Goal: Task Accomplishment & Management: Complete application form

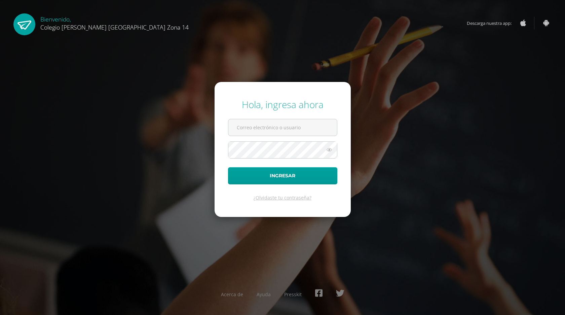
type input "hugojuarez@gmail.com"
click at [282, 175] on button "Ingresar" at bounding box center [282, 175] width 109 height 17
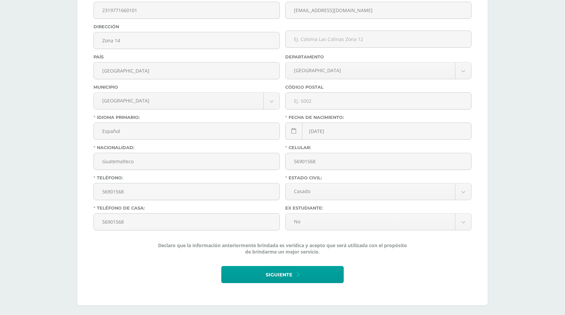
scroll to position [223, 0]
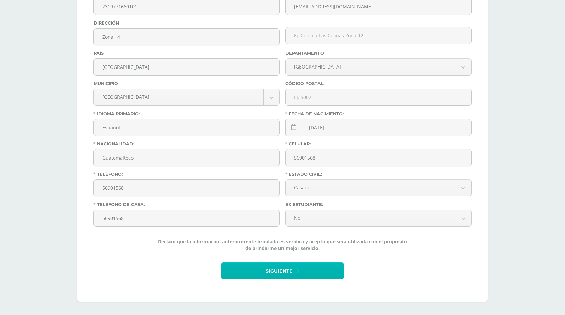
click at [277, 273] on span "Siguiente" at bounding box center [279, 271] width 27 height 16
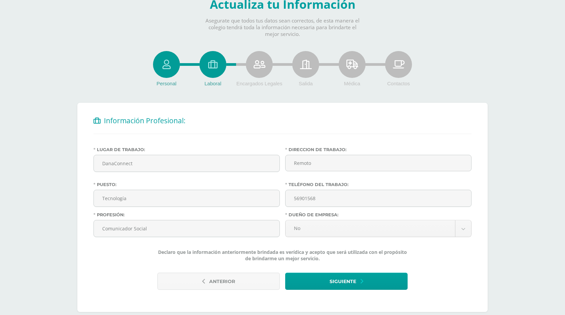
scroll to position [45, 0]
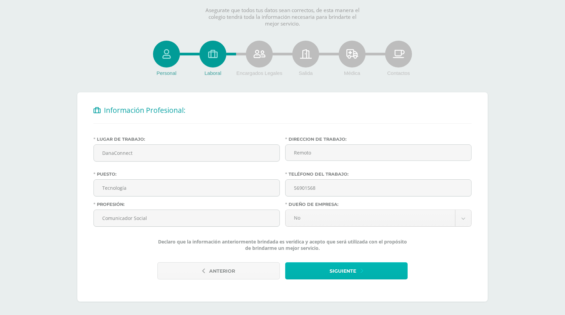
click at [347, 276] on span "Siguiente" at bounding box center [343, 271] width 27 height 16
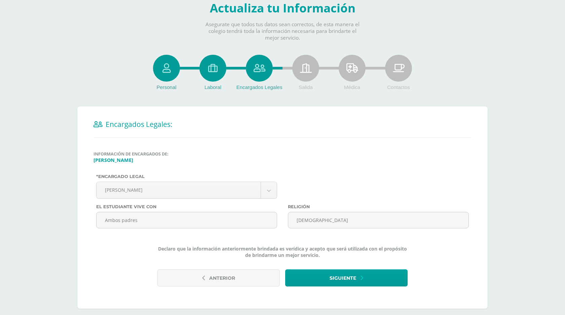
scroll to position [37, 0]
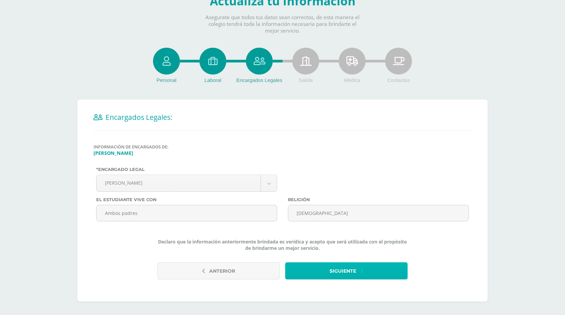
click at [355, 272] on span "Siguiente" at bounding box center [343, 271] width 27 height 16
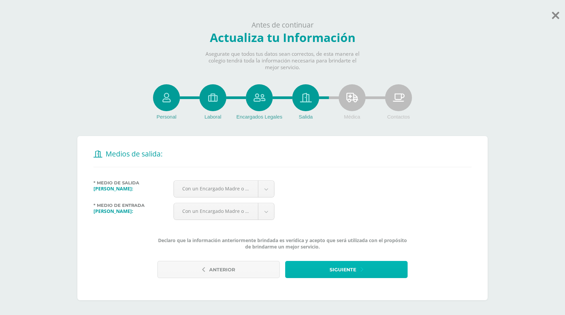
click at [355, 272] on span "Siguiente" at bounding box center [343, 270] width 27 height 16
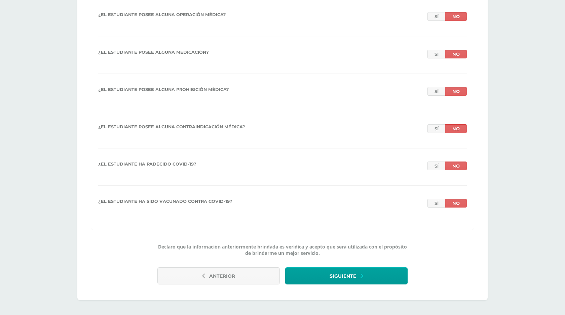
scroll to position [664, 0]
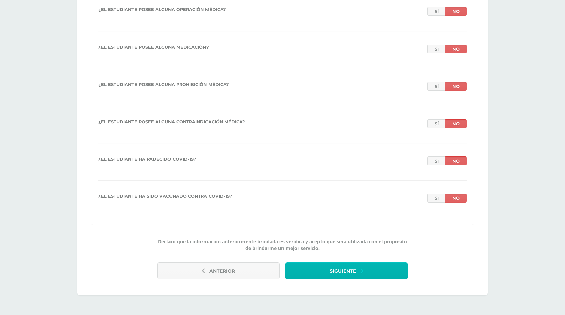
click at [347, 272] on span "Siguiente" at bounding box center [343, 271] width 27 height 16
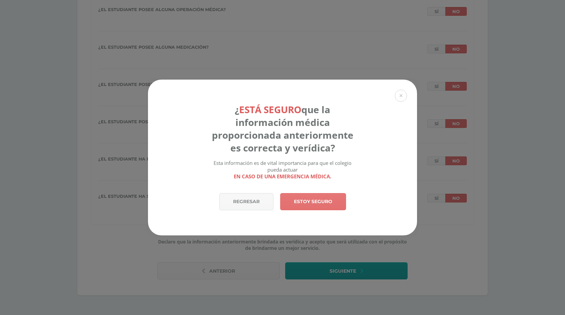
click at [319, 205] on link "Estoy seguro" at bounding box center [313, 201] width 66 height 17
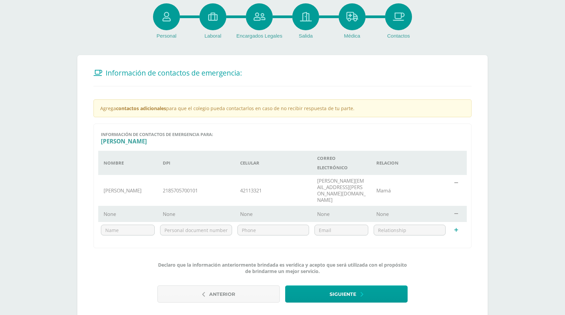
scroll to position [82, 0]
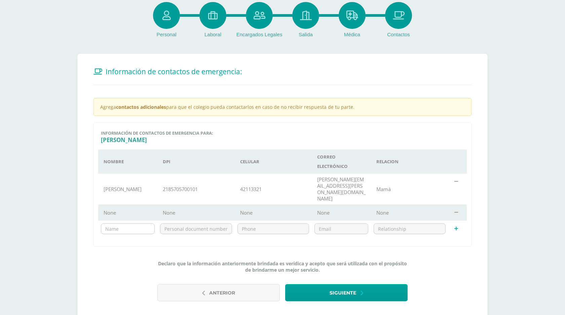
click at [124, 222] on td at bounding box center [127, 229] width 59 height 16
click at [129, 224] on input "text" at bounding box center [127, 229] width 53 height 10
type input "Melvin Juarez"
click at [260, 224] on input "text" at bounding box center [273, 229] width 71 height 10
click at [185, 224] on input "text" at bounding box center [195, 229] width 71 height 10
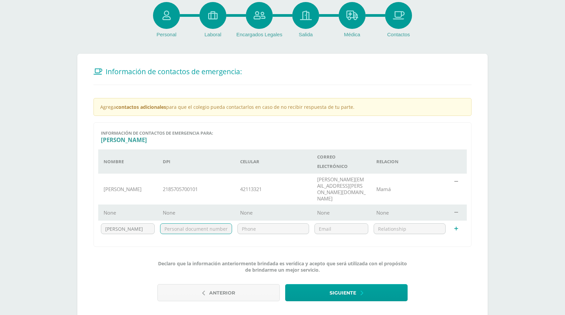
paste input "2601031951403"
type input "2601031951403"
click at [254, 224] on input "text" at bounding box center [273, 229] width 71 height 10
click at [348, 224] on input "email" at bounding box center [341, 229] width 53 height 10
paste input "melvinjuarez777@gmail.com"
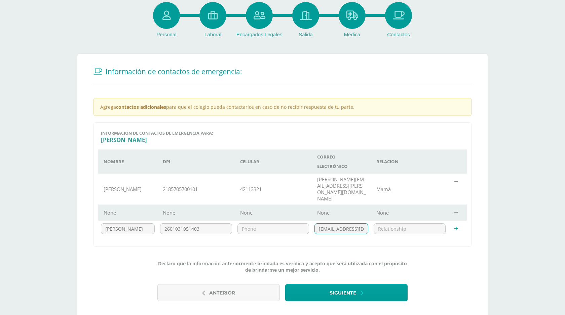
scroll to position [0, 18]
type input "melvinjuarez777@gmail.com"
click at [406, 223] on td at bounding box center [409, 229] width 77 height 16
click at [409, 224] on input "text" at bounding box center [409, 229] width 71 height 10
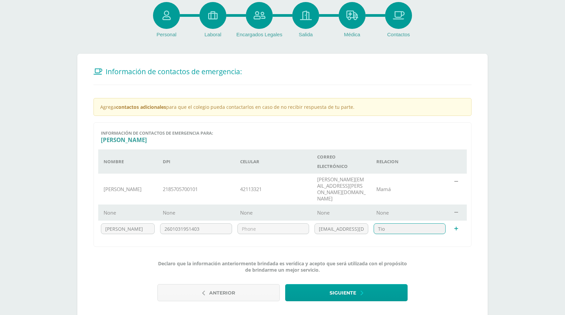
type input "Tio"
click at [392, 254] on div "Declaro que la información anteriormente brindada es verídica y acepto que será…" at bounding box center [282, 280] width 378 height 52
click at [294, 224] on input "text" at bounding box center [273, 229] width 71 height 10
type input "55117154"
click at [383, 224] on input "Tio" at bounding box center [409, 229] width 71 height 10
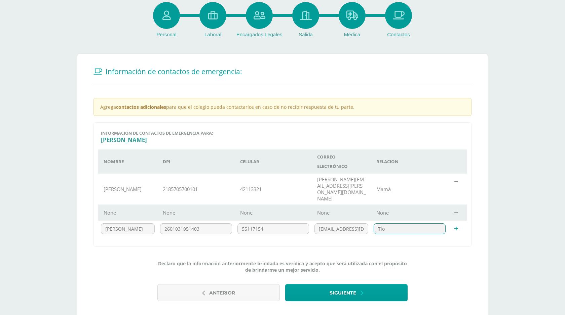
type input "Tío"
click at [430, 254] on div "Declaro que la información anteriormente brindada es verídica y acepto que será…" at bounding box center [282, 280] width 378 height 52
click at [457, 211] on icon at bounding box center [456, 213] width 4 height 5
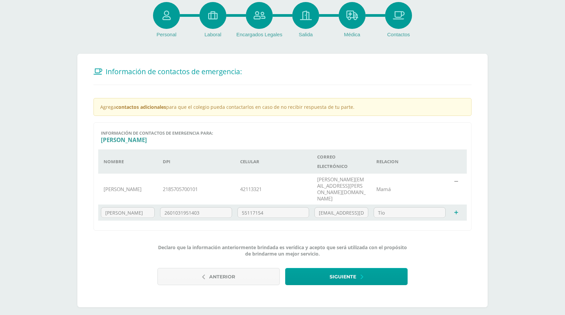
scroll to position [76, 0]
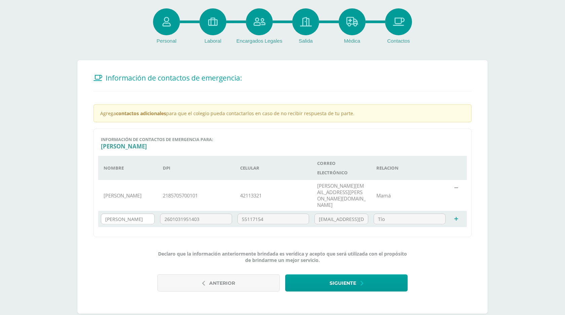
click at [128, 214] on input "Melvin Juarez" at bounding box center [127, 219] width 53 height 10
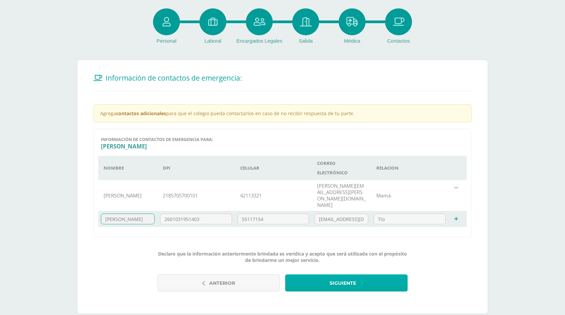
type input "Melvin Juárez"
click at [361, 280] on icon "submit" at bounding box center [361, 283] width 3 height 7
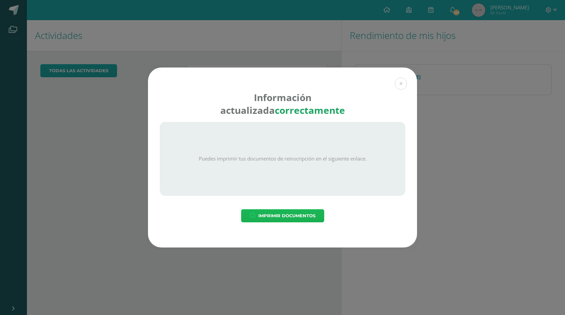
click at [304, 217] on span "Imprimir Documentos" at bounding box center [286, 216] width 57 height 12
